Goal: Information Seeking & Learning: Learn about a topic

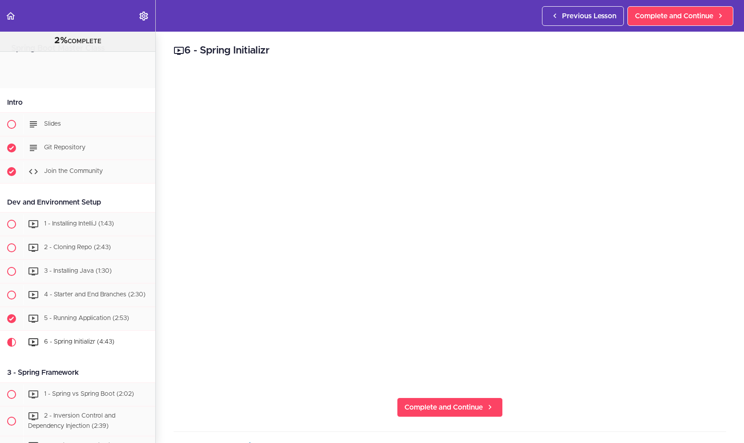
scroll to position [47, 0]
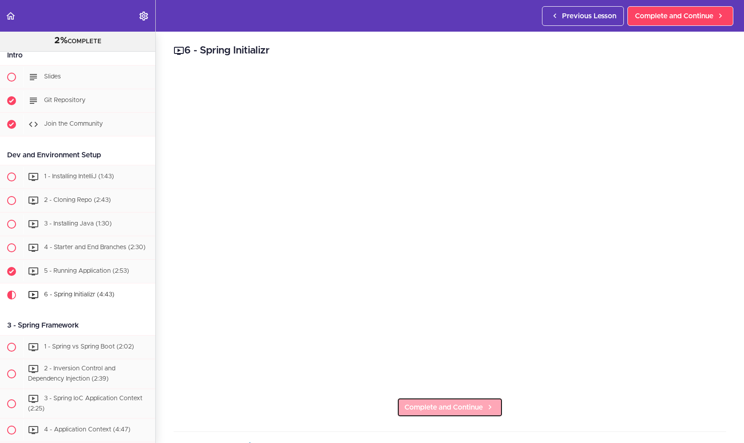
click at [458, 402] on span "Complete and Continue" at bounding box center [444, 407] width 78 height 11
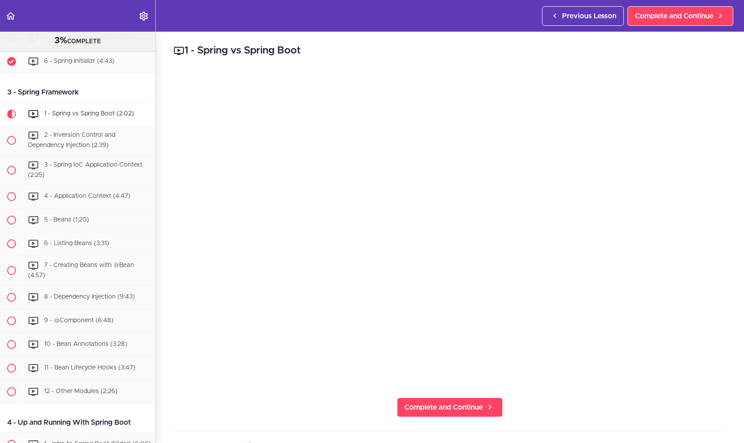
scroll to position [322, 0]
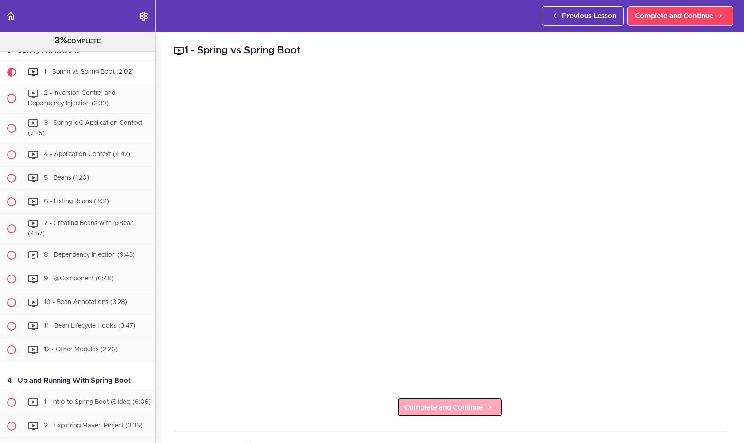
click at [462, 404] on span "Complete and Continue" at bounding box center [444, 407] width 78 height 11
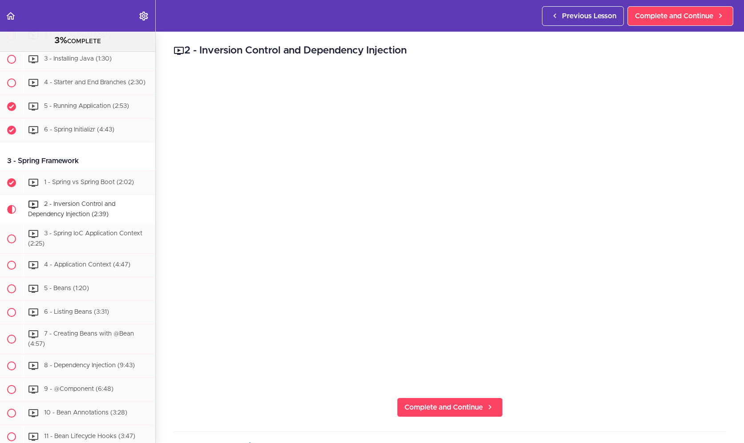
scroll to position [256, 0]
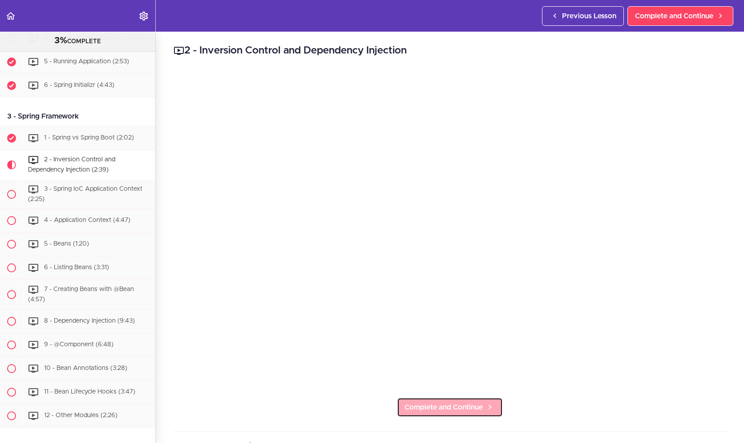
click at [457, 403] on span "Complete and Continue" at bounding box center [444, 407] width 78 height 11
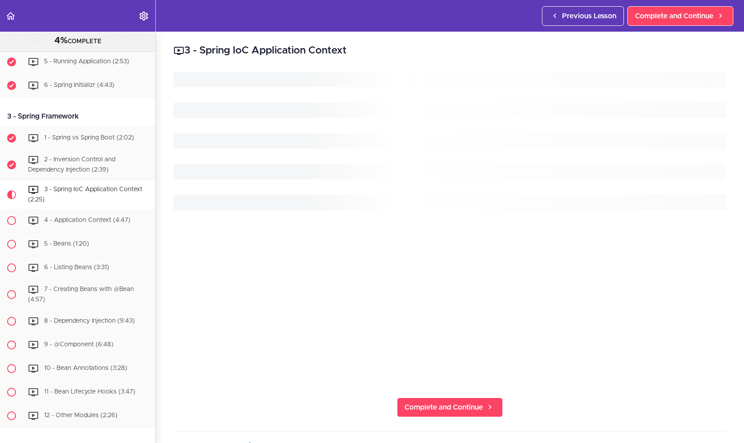
scroll to position [375, 0]
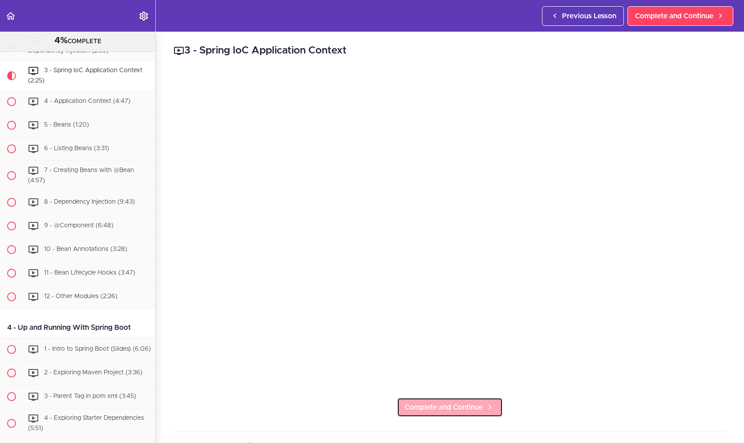
click at [471, 402] on span "Complete and Continue" at bounding box center [444, 407] width 78 height 11
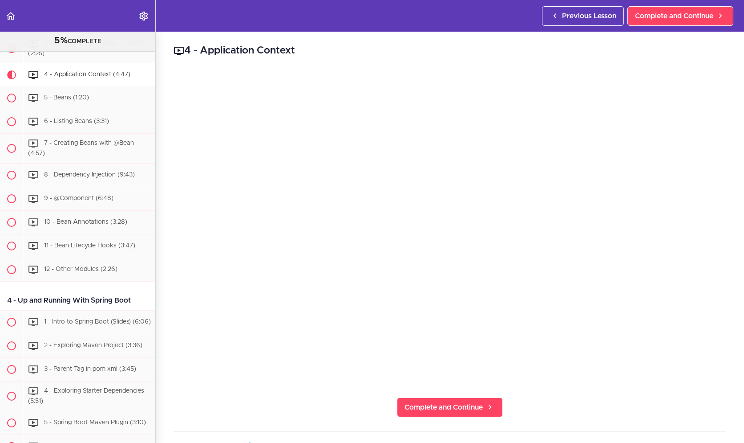
scroll to position [405, 0]
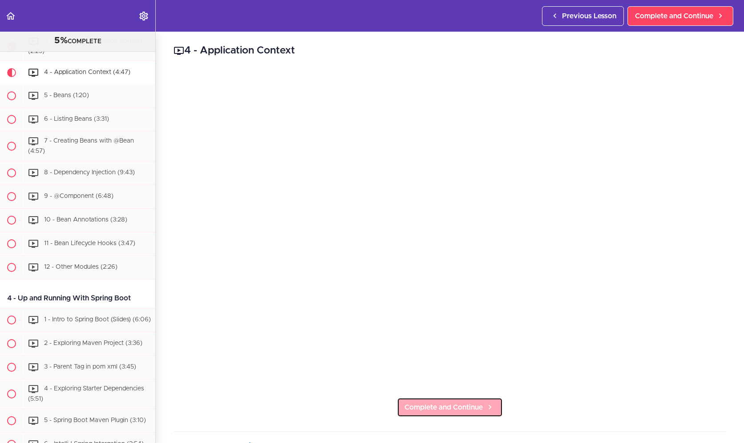
click at [465, 404] on span "Complete and Continue" at bounding box center [444, 407] width 78 height 11
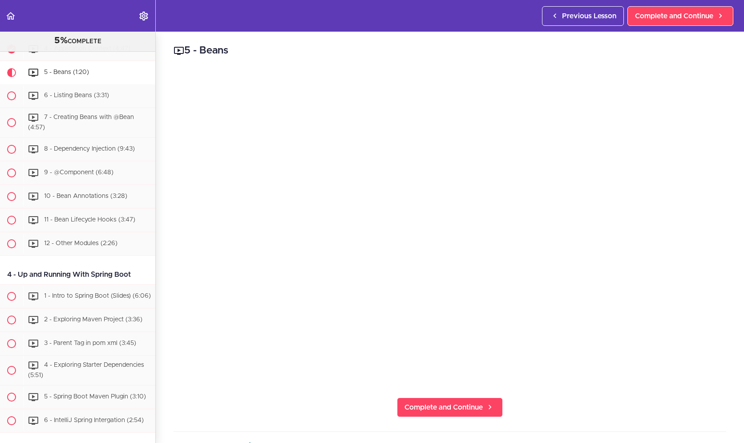
scroll to position [428, 0]
click at [479, 403] on span "Complete and Continue" at bounding box center [444, 407] width 78 height 11
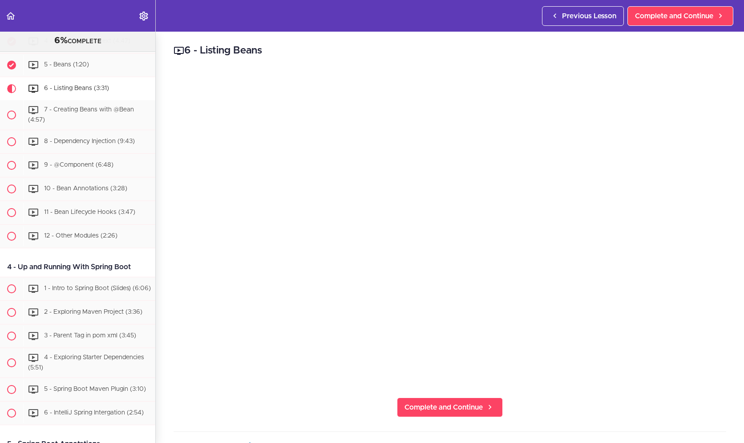
scroll to position [451, 0]
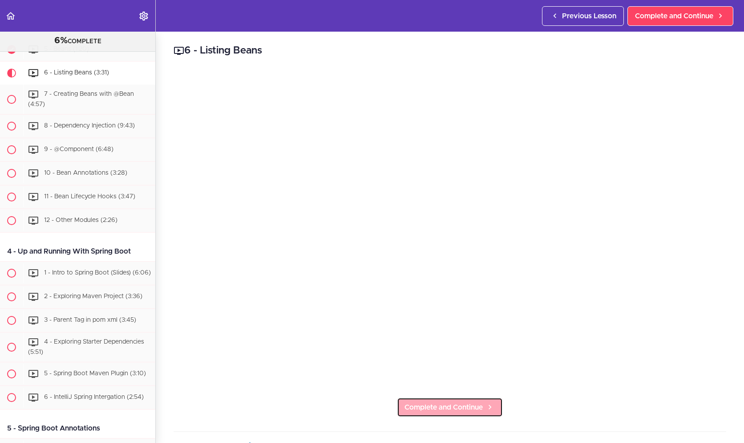
click at [460, 402] on span "Complete and Continue" at bounding box center [444, 407] width 78 height 11
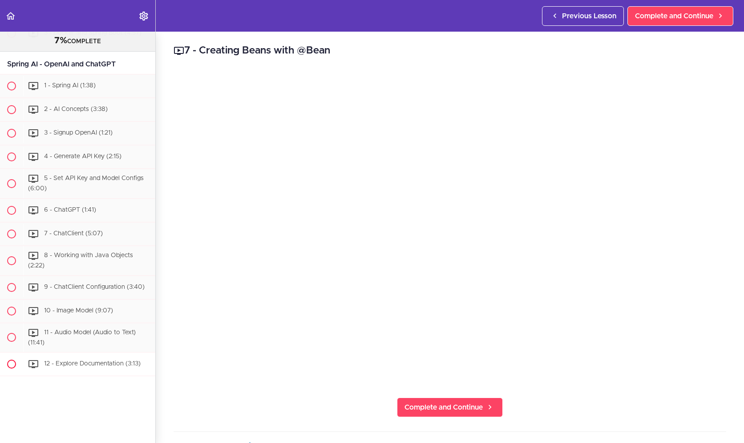
scroll to position [4132, 0]
